Goal: Task Accomplishment & Management: Manage account settings

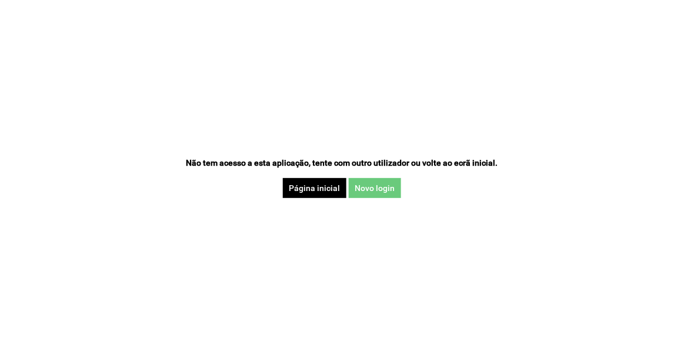
click at [388, 185] on button "Novo login" at bounding box center [375, 188] width 52 height 20
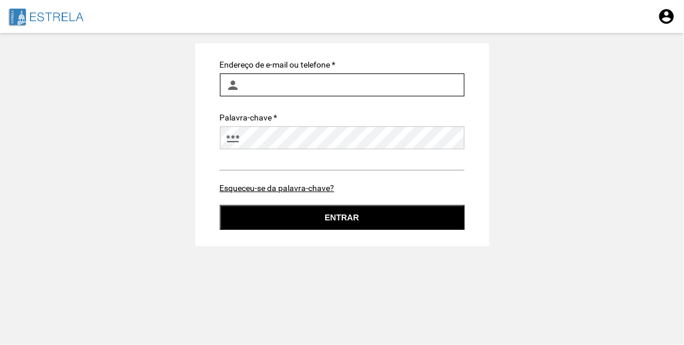
click at [315, 83] on input "Endereço de e-mail ou telefone *" at bounding box center [342, 85] width 245 height 23
type input "ines.machado@jf-estrela.pt"
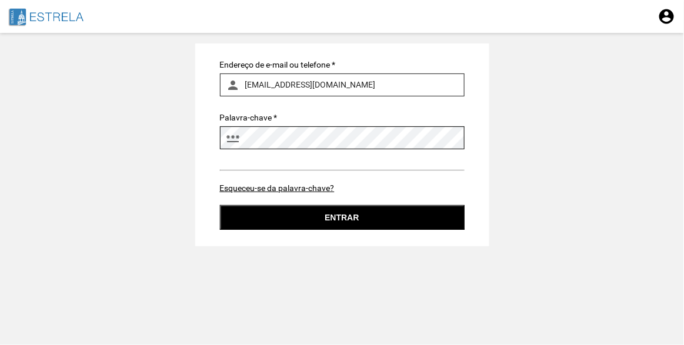
click at [220, 205] on button "Entrar" at bounding box center [342, 217] width 245 height 25
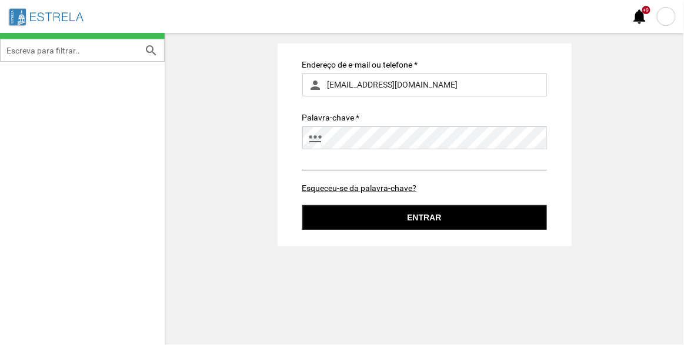
click at [671, 18] on div at bounding box center [666, 16] width 19 height 19
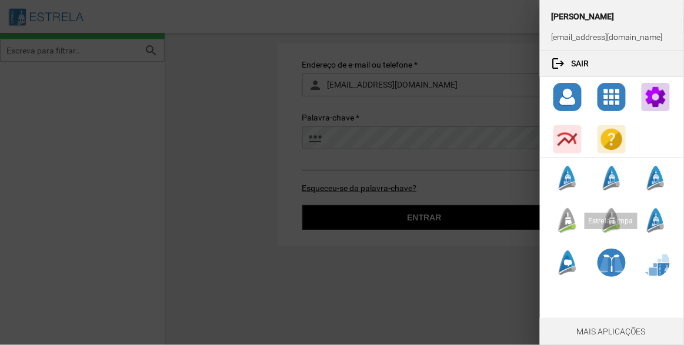
click at [569, 222] on div at bounding box center [568, 220] width 28 height 28
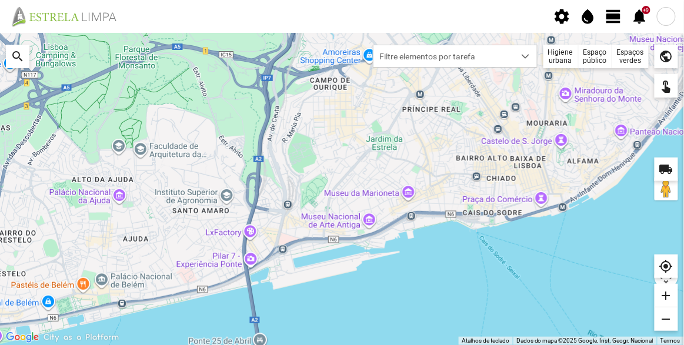
click at [635, 61] on div "Espaços verdes" at bounding box center [630, 57] width 36 height 24
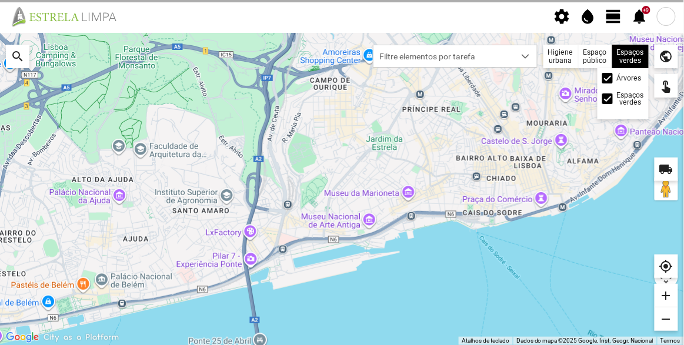
click at [618, 79] on label "Árvores" at bounding box center [629, 78] width 25 height 7
click at [608, 78] on input "Árvores" at bounding box center [608, 78] width 0 height 0
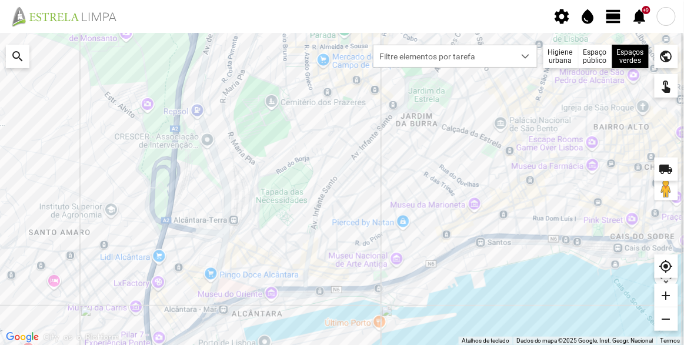
click at [612, 14] on span "view_day" at bounding box center [614, 17] width 18 height 18
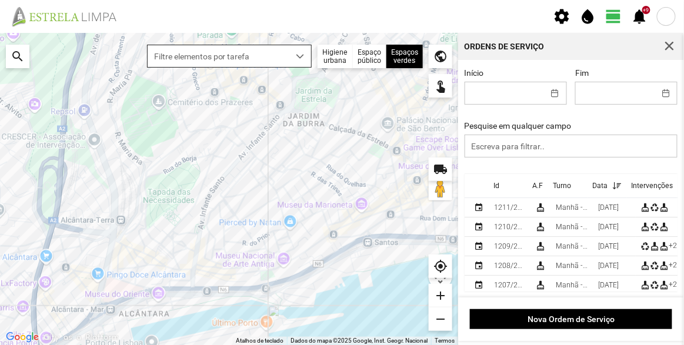
click at [276, 59] on span "Filtre elementos por tarefa" at bounding box center [218, 56] width 141 height 22
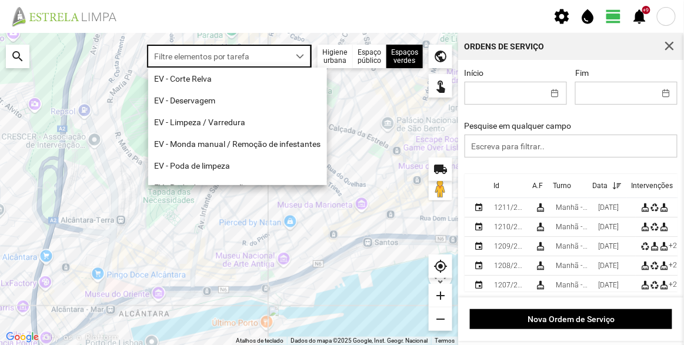
scroll to position [6, 49]
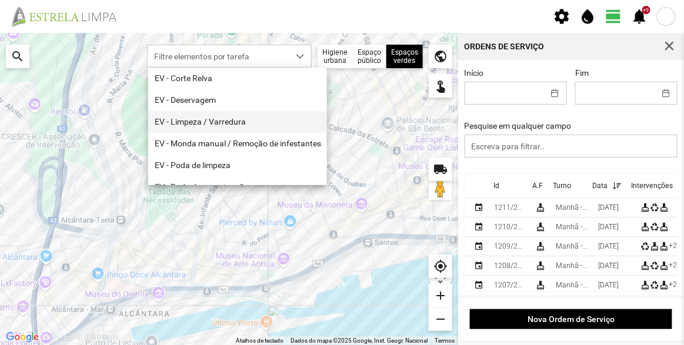
click at [222, 119] on li "EV - Limpeza / Varredura" at bounding box center [237, 122] width 179 height 22
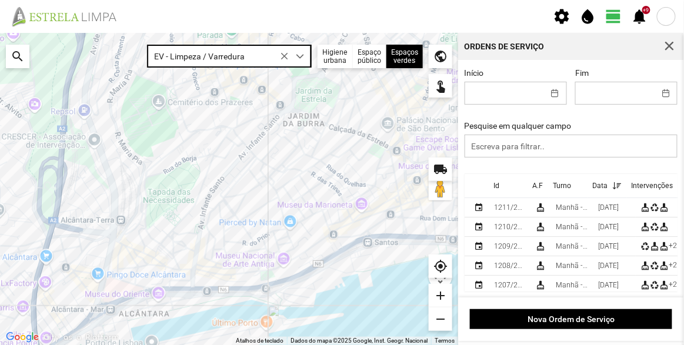
click at [289, 54] on icon at bounding box center [285, 56] width 8 height 8
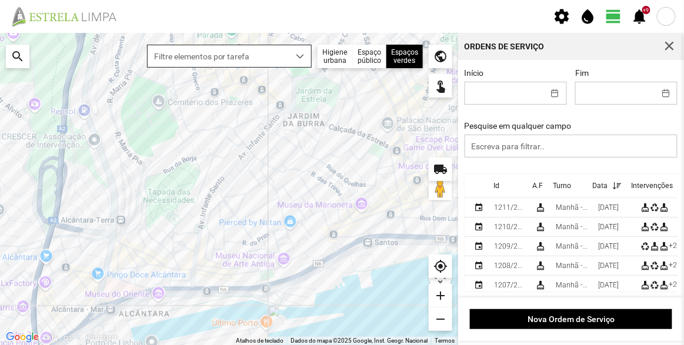
click at [303, 53] on span "dropdown trigger" at bounding box center [300, 56] width 8 height 8
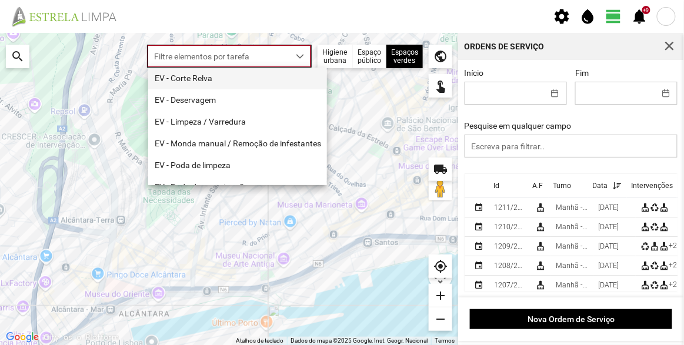
click at [249, 81] on li "EV - Corte Relva" at bounding box center [237, 79] width 179 height 22
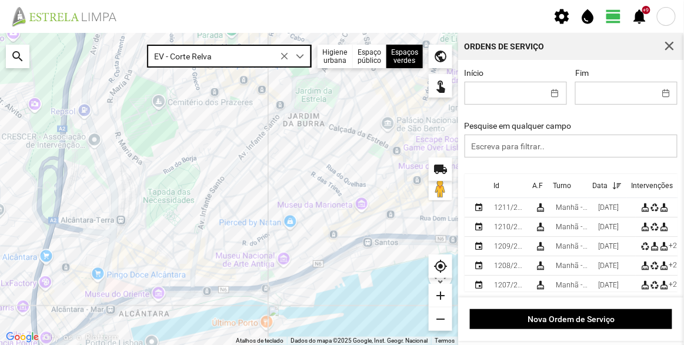
click at [287, 56] on icon at bounding box center [285, 56] width 8 height 8
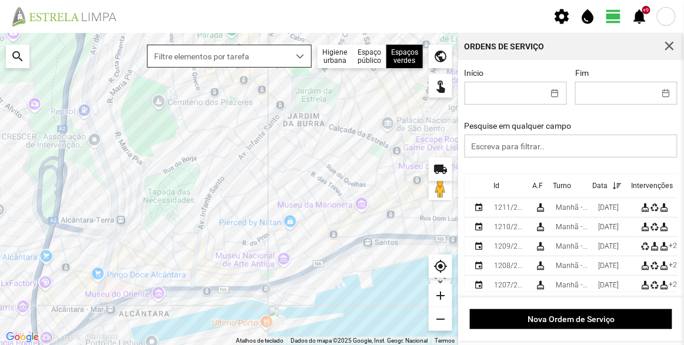
click at [303, 55] on span "dropdown trigger" at bounding box center [300, 56] width 8 height 8
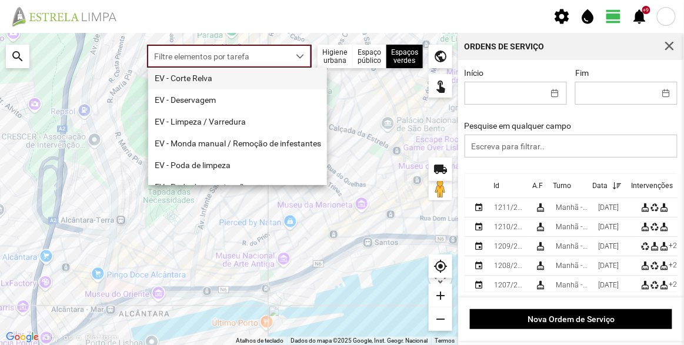
click at [246, 76] on li "EV - Corte Relva" at bounding box center [237, 79] width 179 height 22
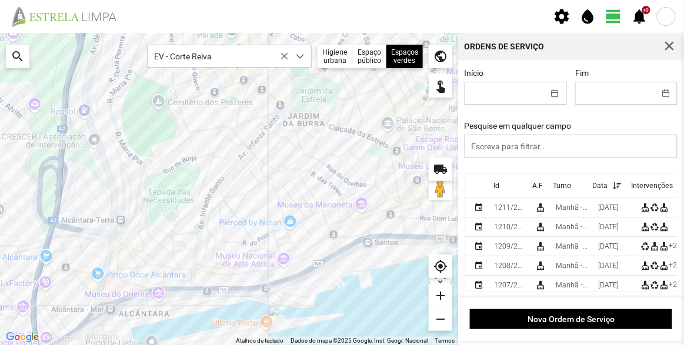
click at [60, 19] on img at bounding box center [68, 16] width 121 height 21
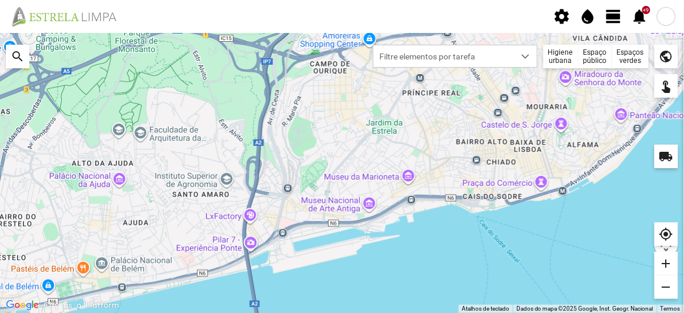
click at [562, 16] on span "settings" at bounding box center [563, 17] width 18 height 18
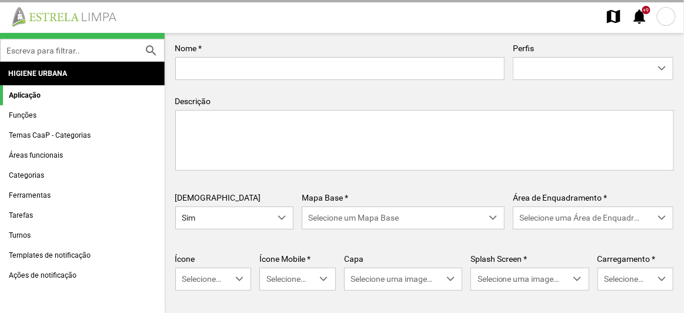
type input "Estrela Limpa"
type textarea "Aplicação interna do Estrela Limpa"
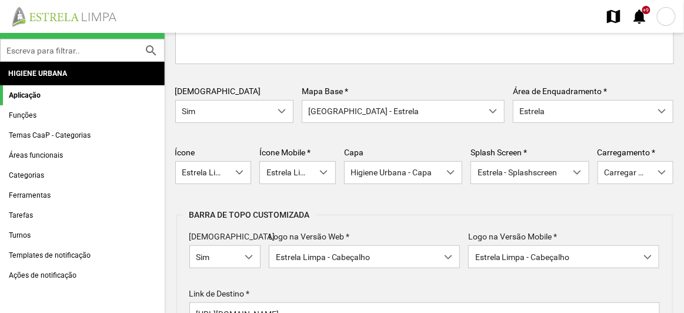
scroll to position [194, 0]
